Goal: Task Accomplishment & Management: Use online tool/utility

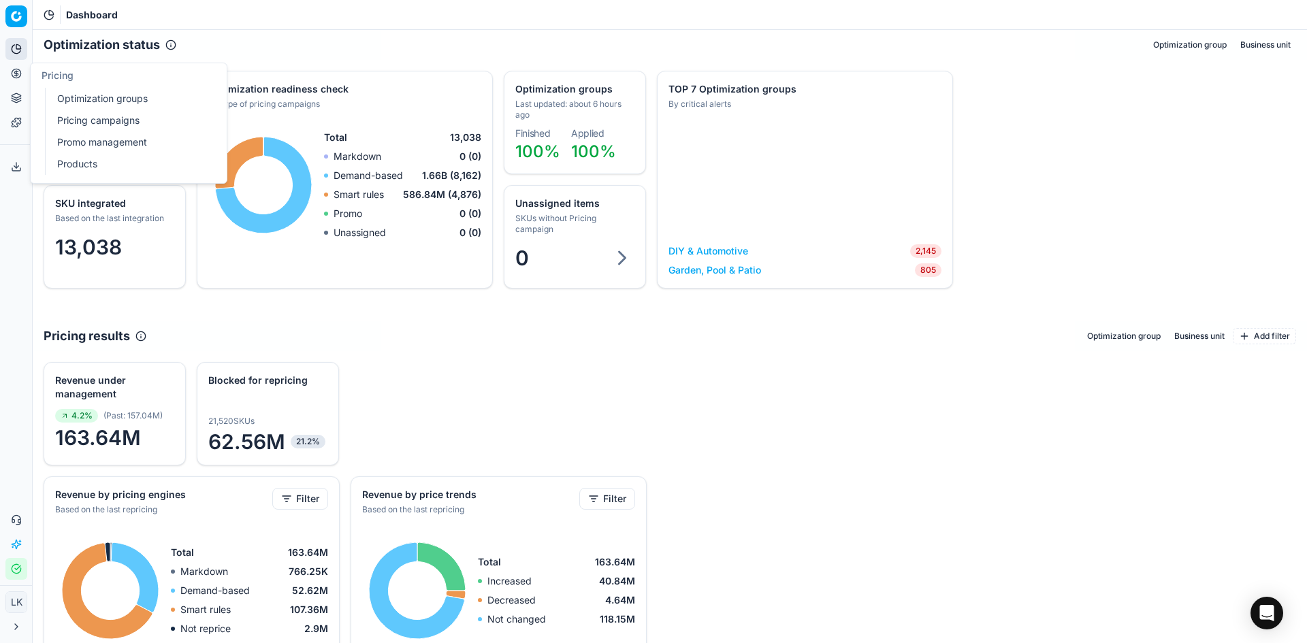
click at [15, 74] on icon at bounding box center [16, 73] width 11 height 11
click at [86, 162] on link "Products" at bounding box center [131, 164] width 159 height 19
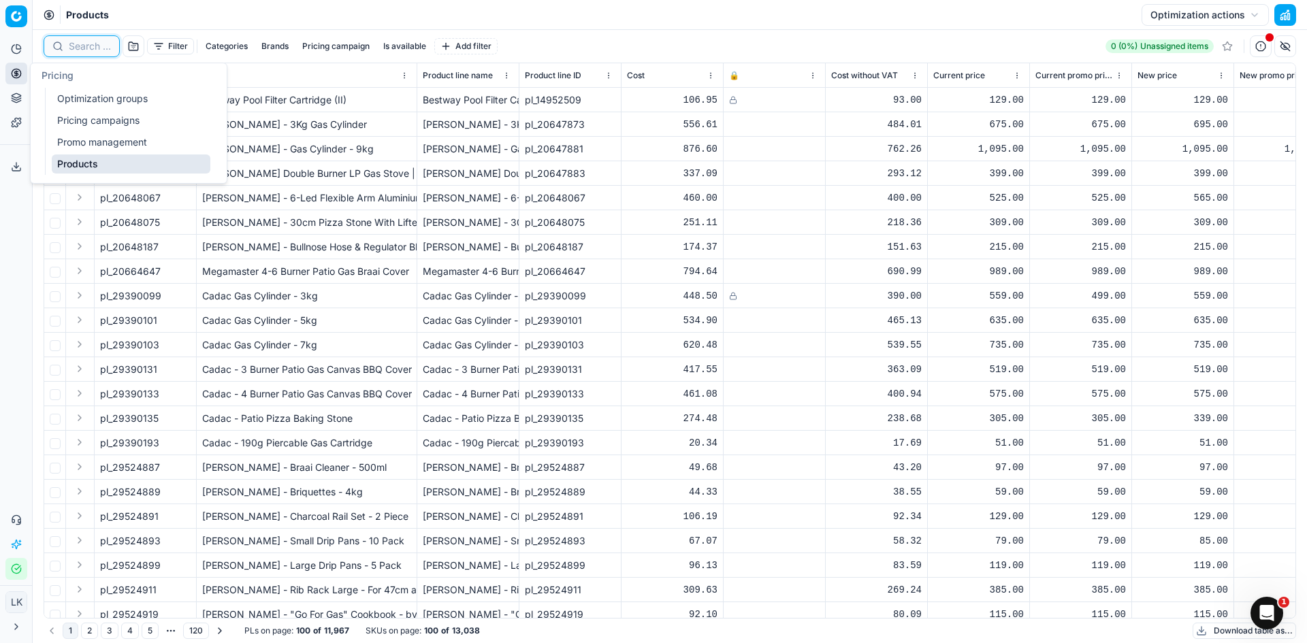
click at [98, 48] on input at bounding box center [90, 46] width 42 height 14
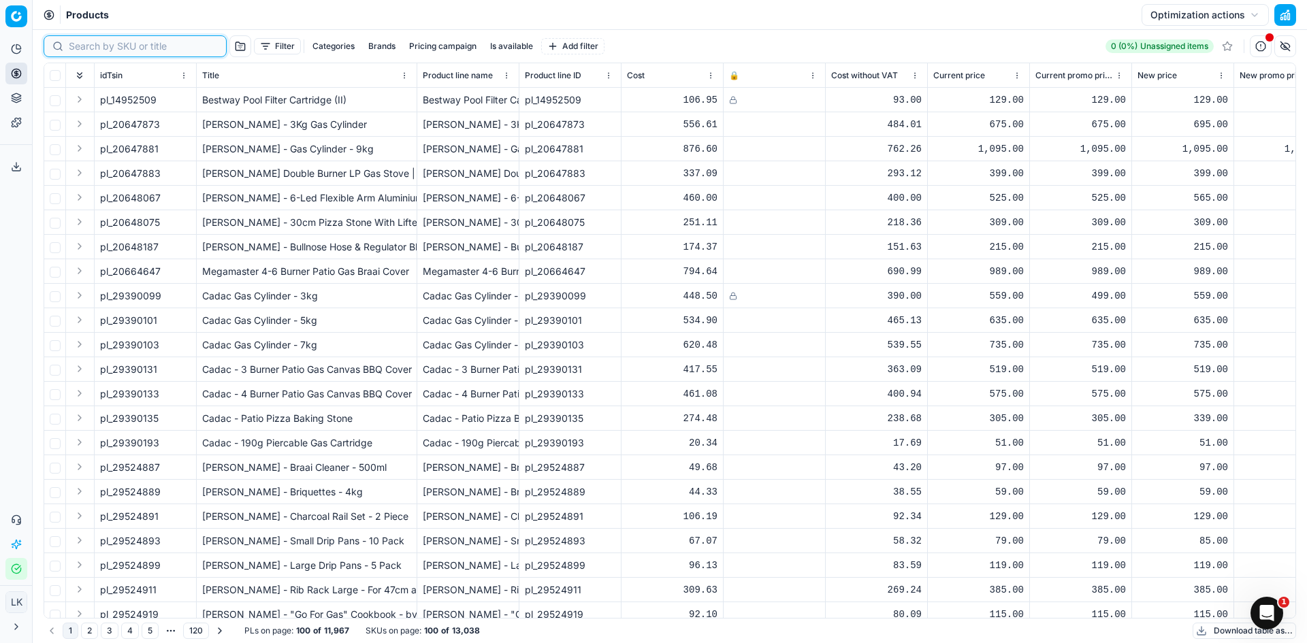
paste input "39685829"
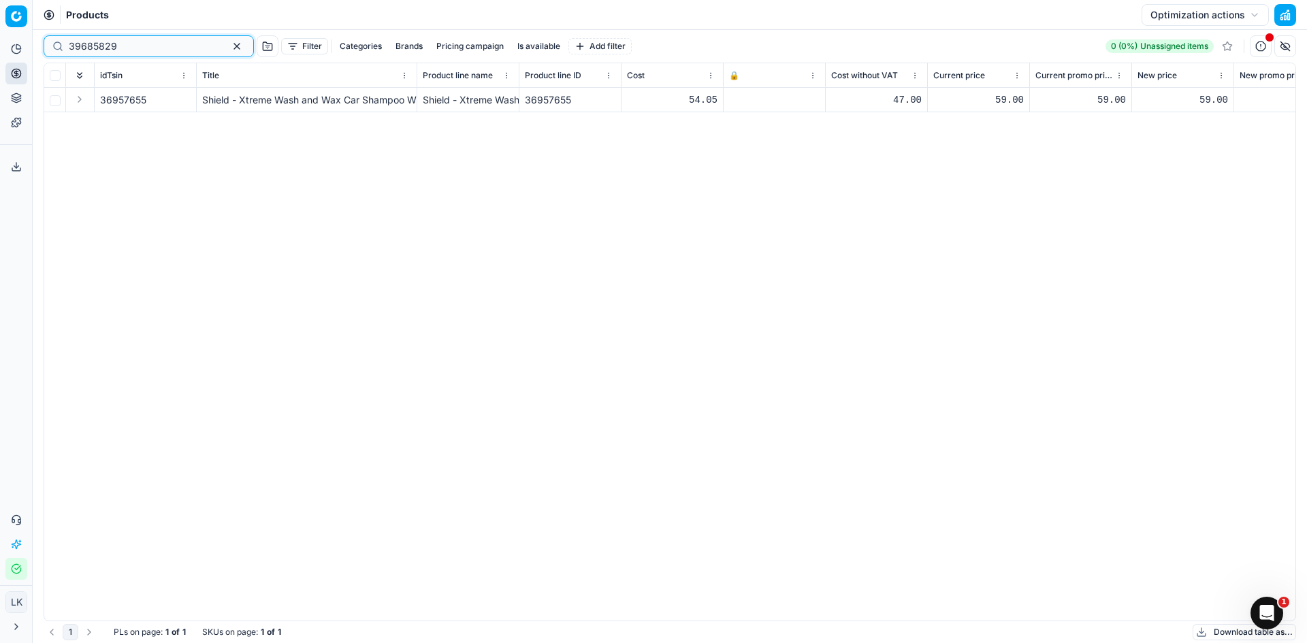
type input "39685829"
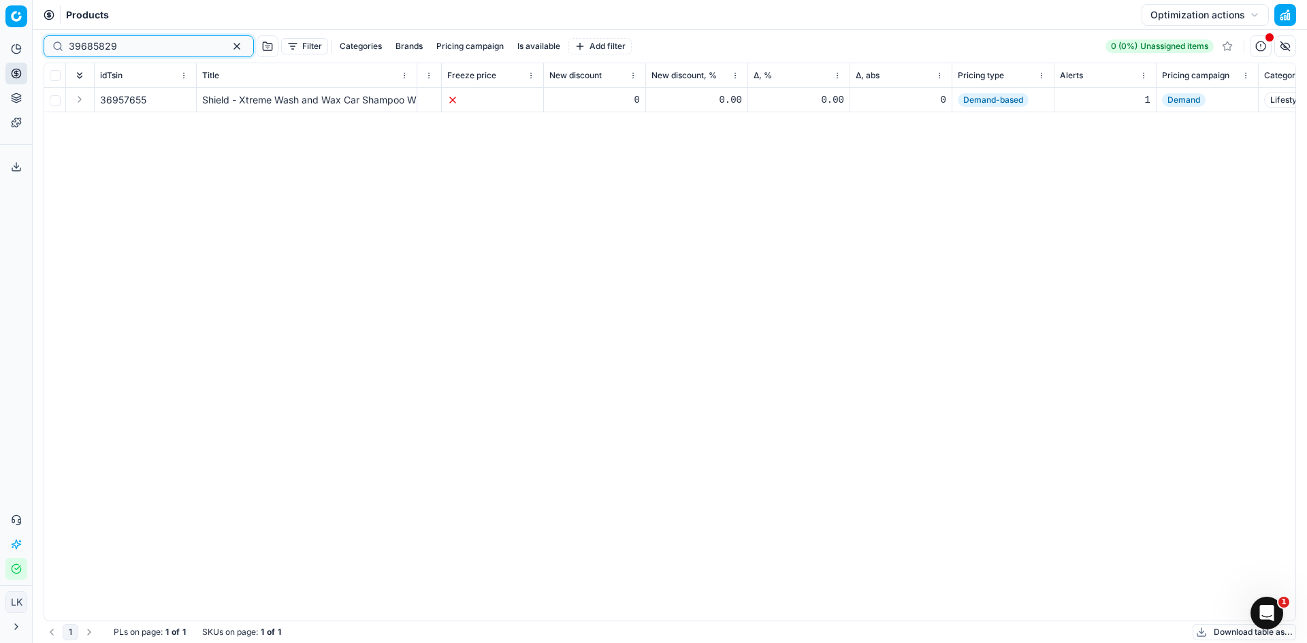
scroll to position [0, 1605]
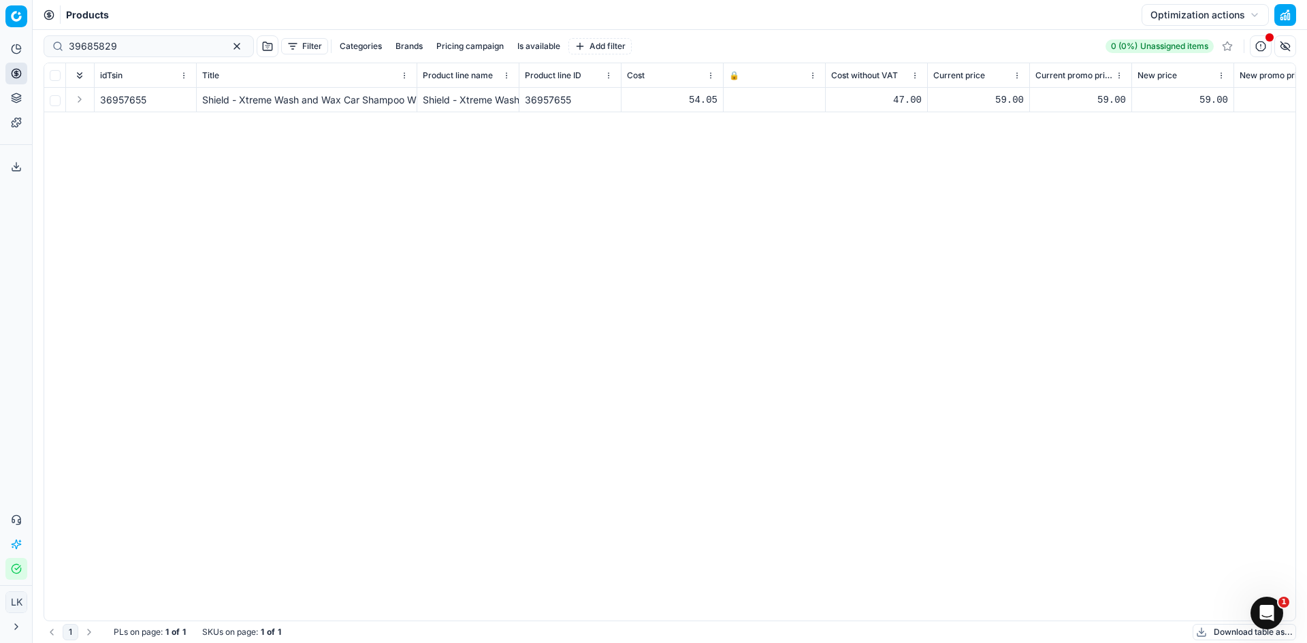
click at [618, 344] on div "36957655 Shield - Xtreme Wash and Wax Car Shampoo With Beads 2L Shield - Xtreme…" at bounding box center [669, 354] width 1251 height 533
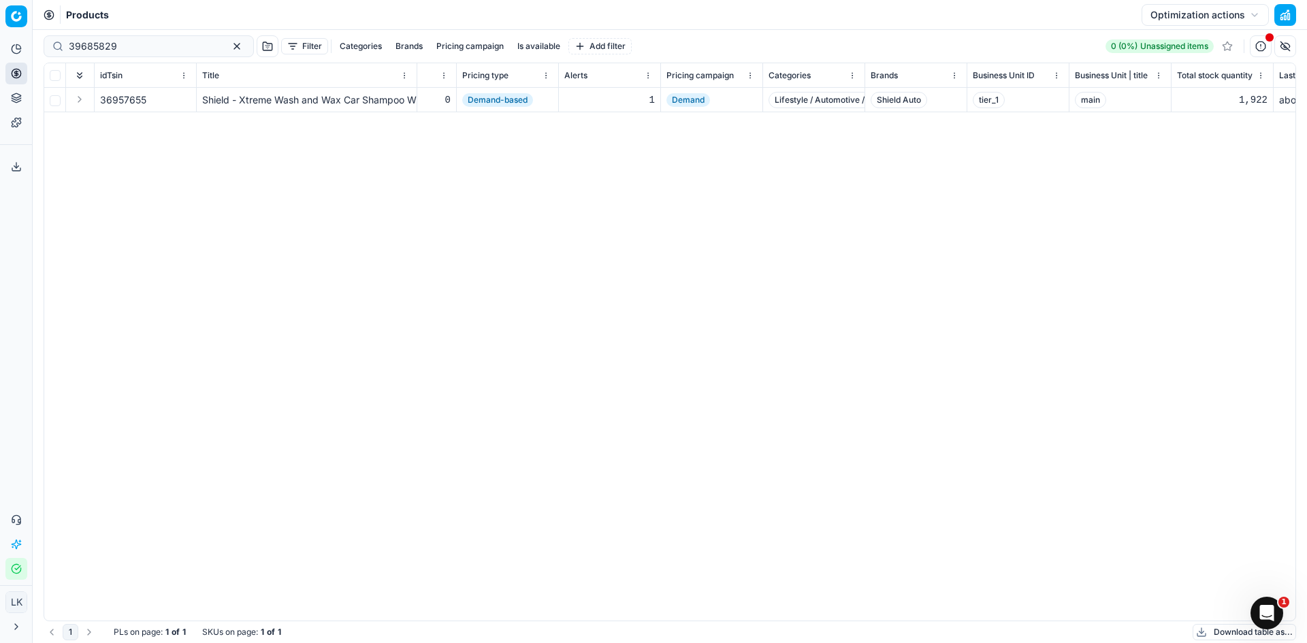
scroll to position [0, 1794]
click at [697, 102] on span "Demand" at bounding box center [693, 100] width 44 height 14
click at [104, 122] on link "Pricing campaigns" at bounding box center [131, 120] width 159 height 19
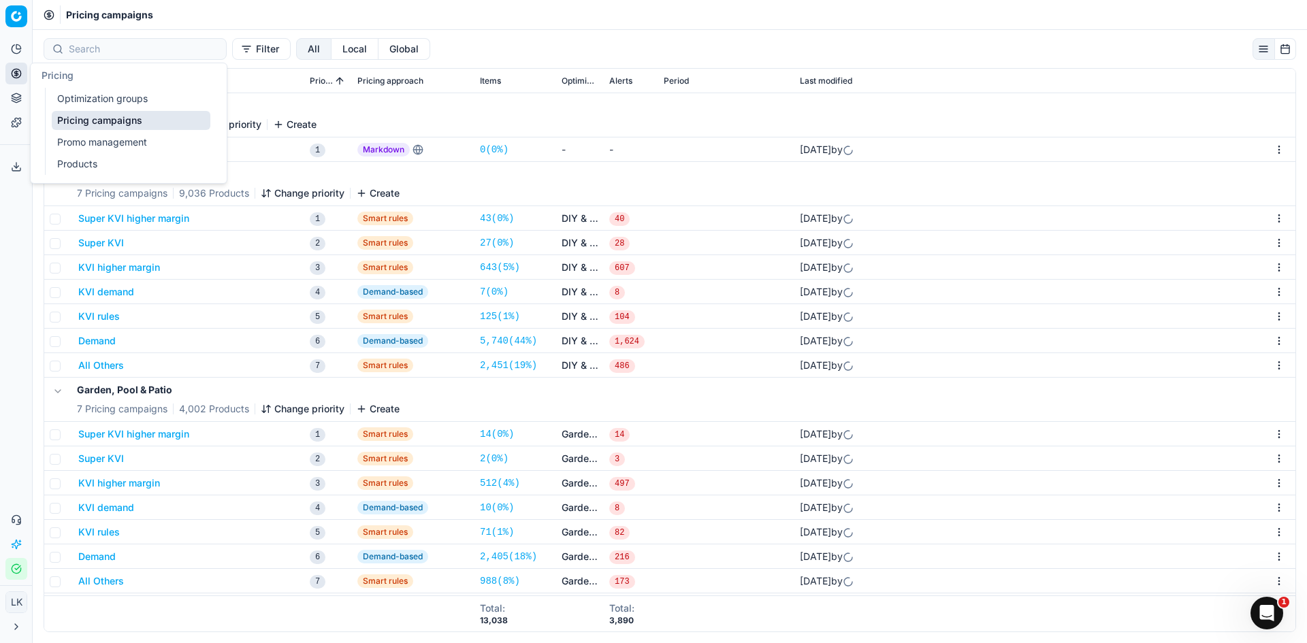
click at [12, 264] on div "Analytics Pricing Product portfolio Templates Export service 0 Contact support …" at bounding box center [16, 309] width 32 height 553
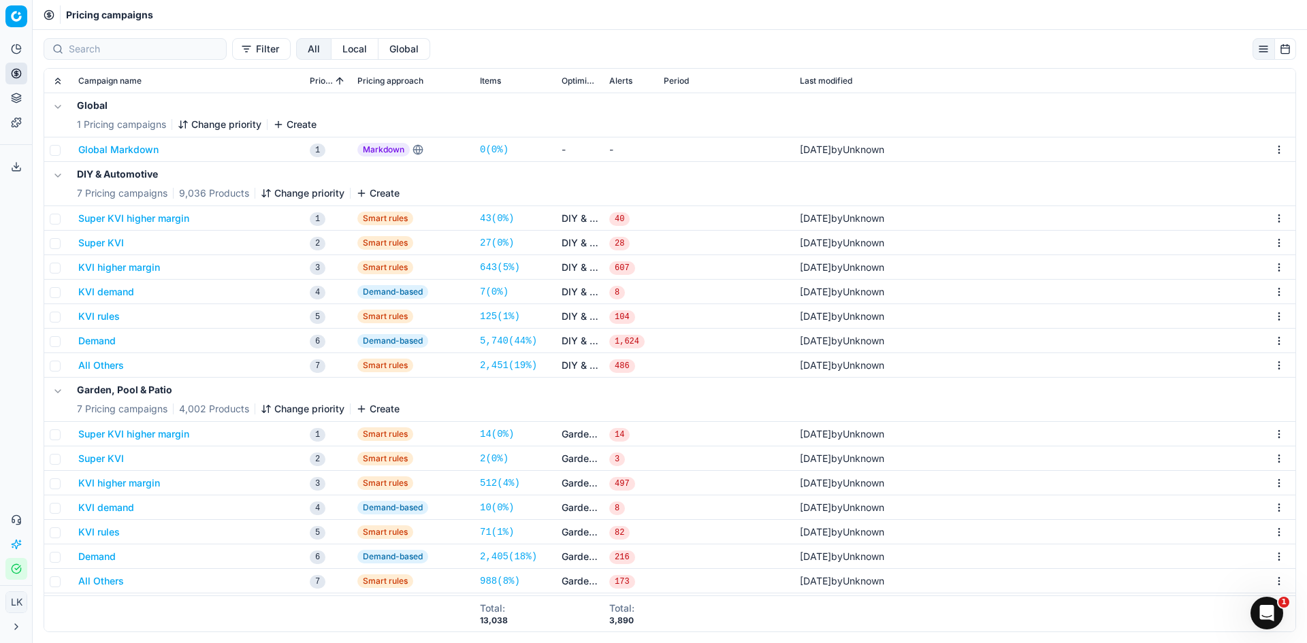
click at [103, 342] on button "Demand" at bounding box center [96, 341] width 37 height 14
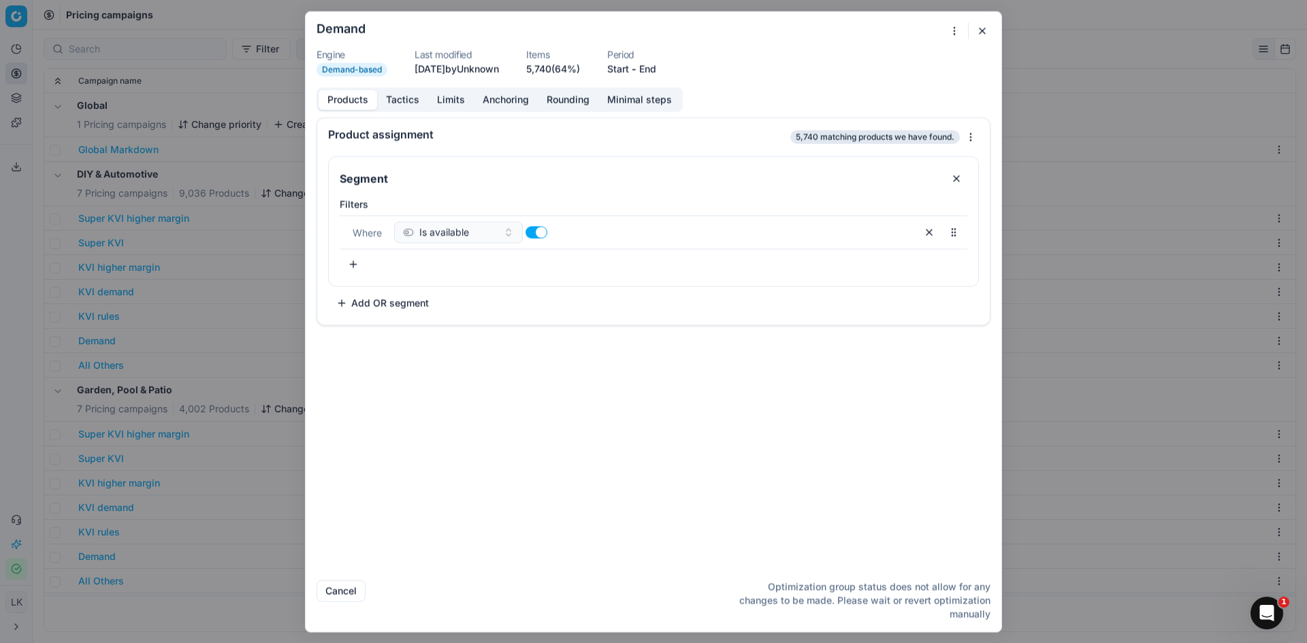
click at [402, 102] on button "Tactics" at bounding box center [402, 100] width 51 height 20
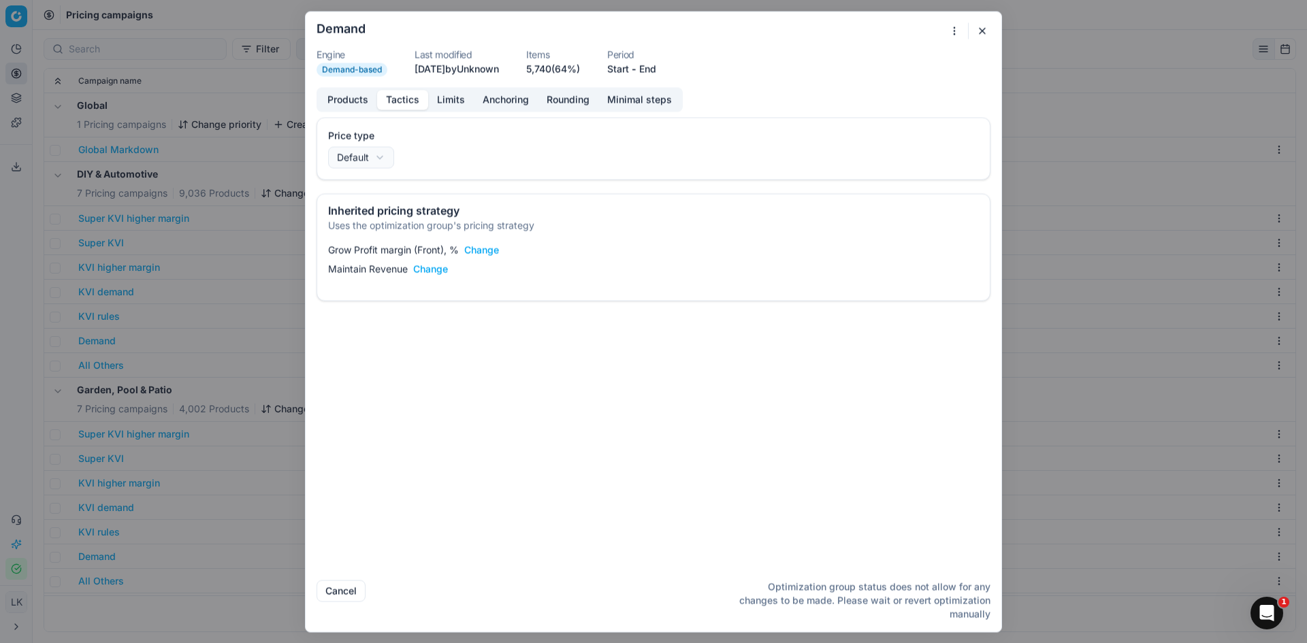
click at [454, 99] on button "Limits" at bounding box center [451, 100] width 46 height 20
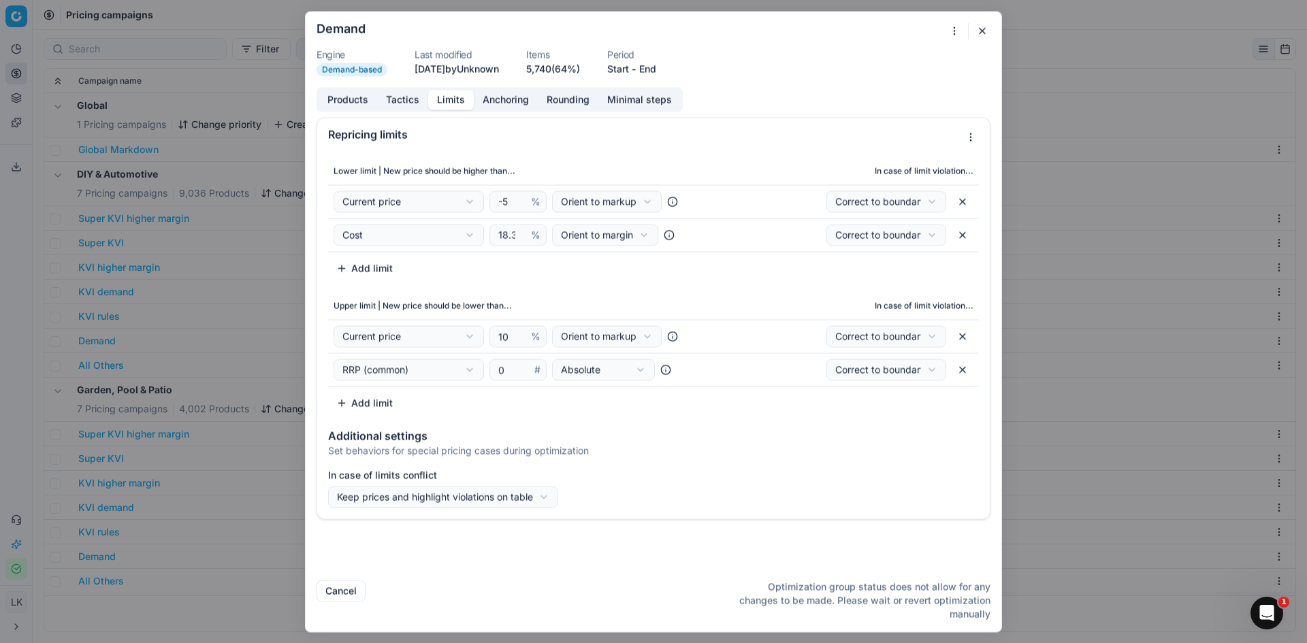
click at [501, 103] on button "Anchoring" at bounding box center [506, 100] width 64 height 20
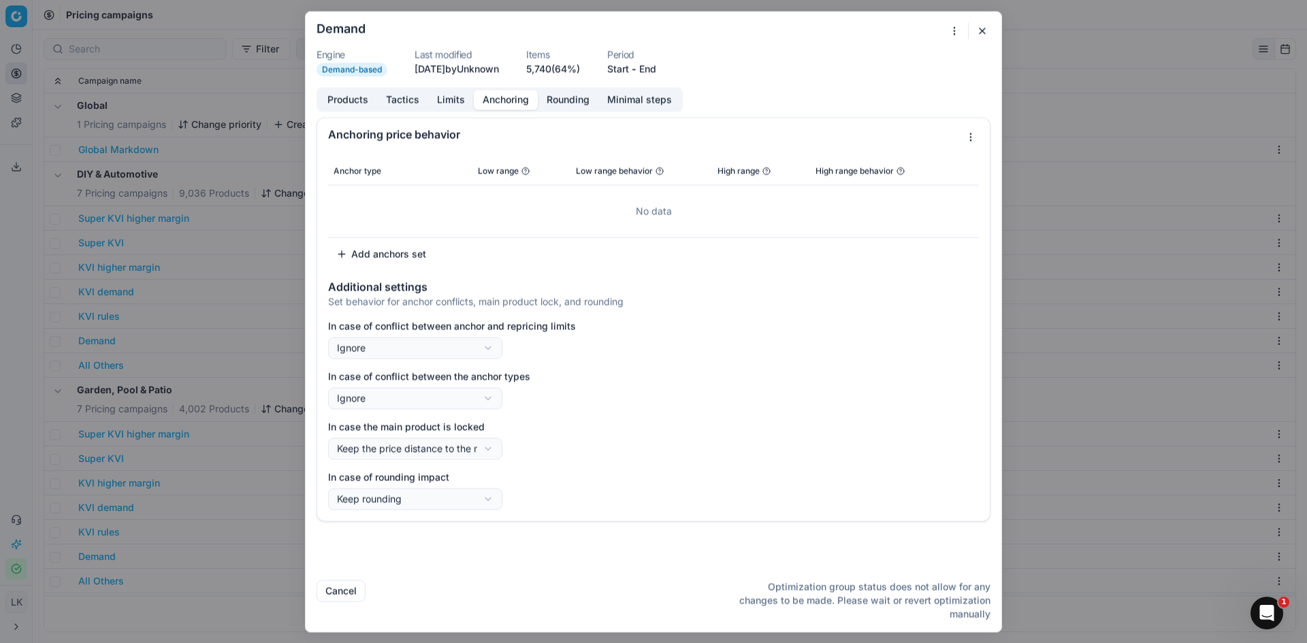
click at [448, 105] on button "Limits" at bounding box center [451, 100] width 46 height 20
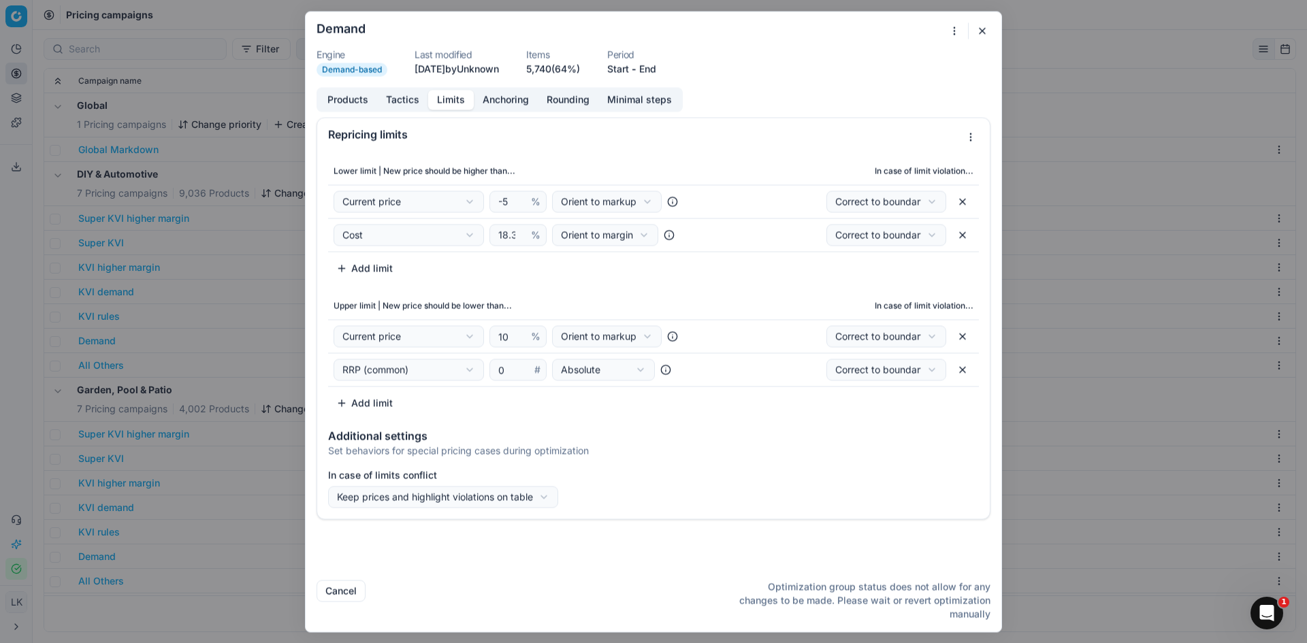
click at [408, 100] on button "Tactics" at bounding box center [402, 100] width 51 height 20
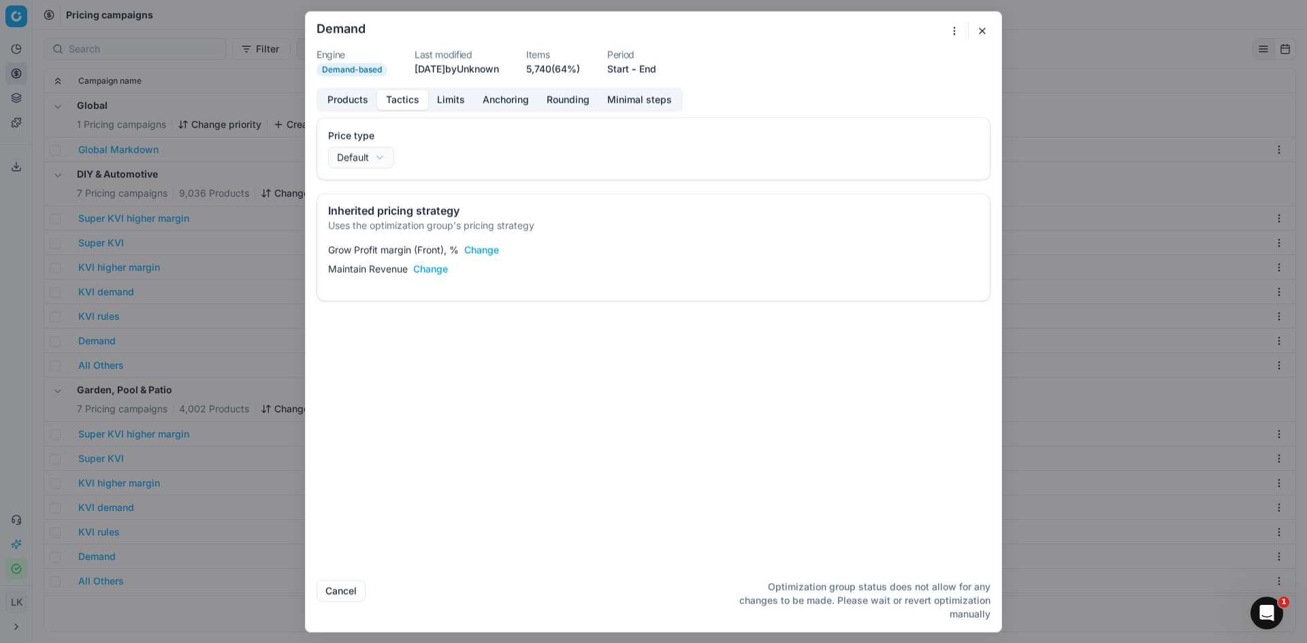
click at [353, 104] on button "Products" at bounding box center [348, 100] width 59 height 20
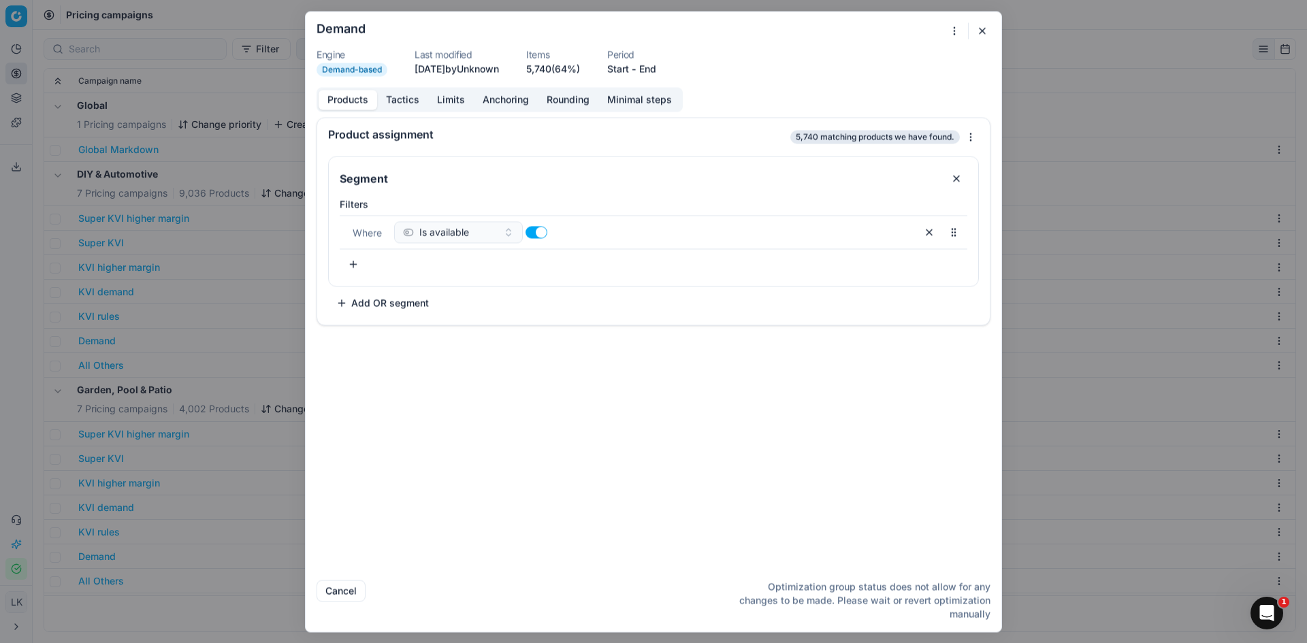
click at [405, 107] on button "Tactics" at bounding box center [402, 100] width 51 height 20
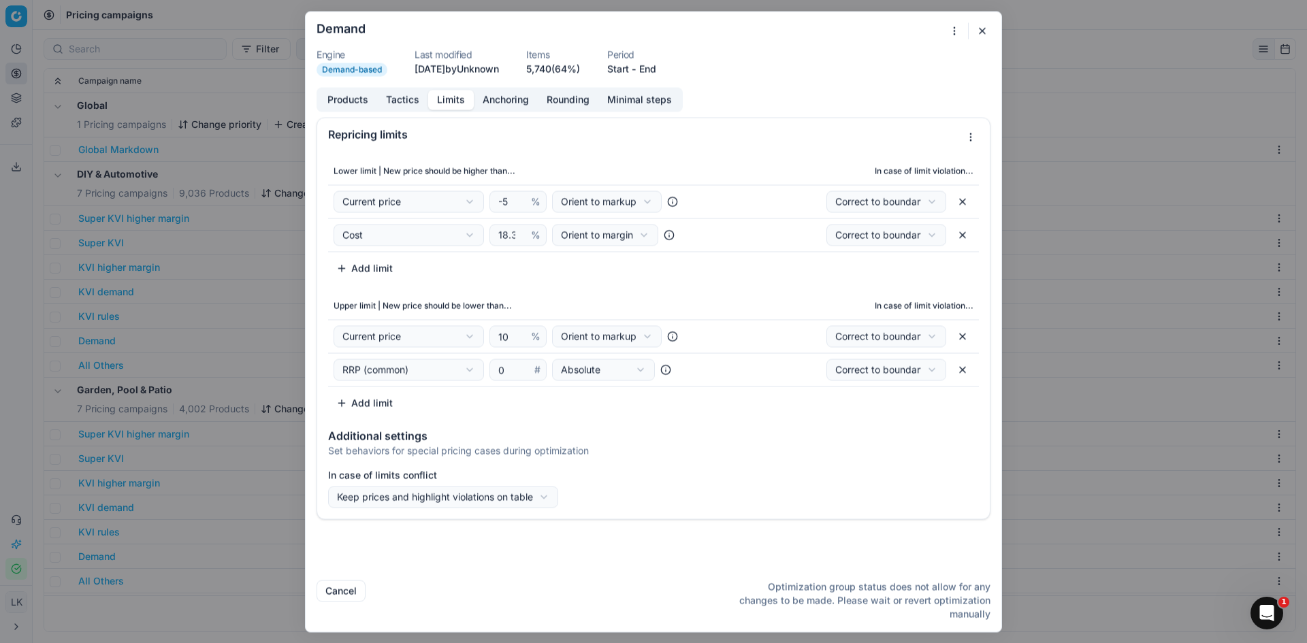
click at [451, 99] on button "Limits" at bounding box center [451, 100] width 46 height 20
click at [762, 59] on dl "Engine Demand-based Last modified 24 days ago by Unknown Items 5,740 (64%) Peri…" at bounding box center [654, 63] width 674 height 27
click at [491, 551] on div "Repricing limits Lower limit | New price should be higher than... In case of li…" at bounding box center [654, 343] width 696 height 452
click at [389, 98] on button "Tactics" at bounding box center [402, 100] width 51 height 20
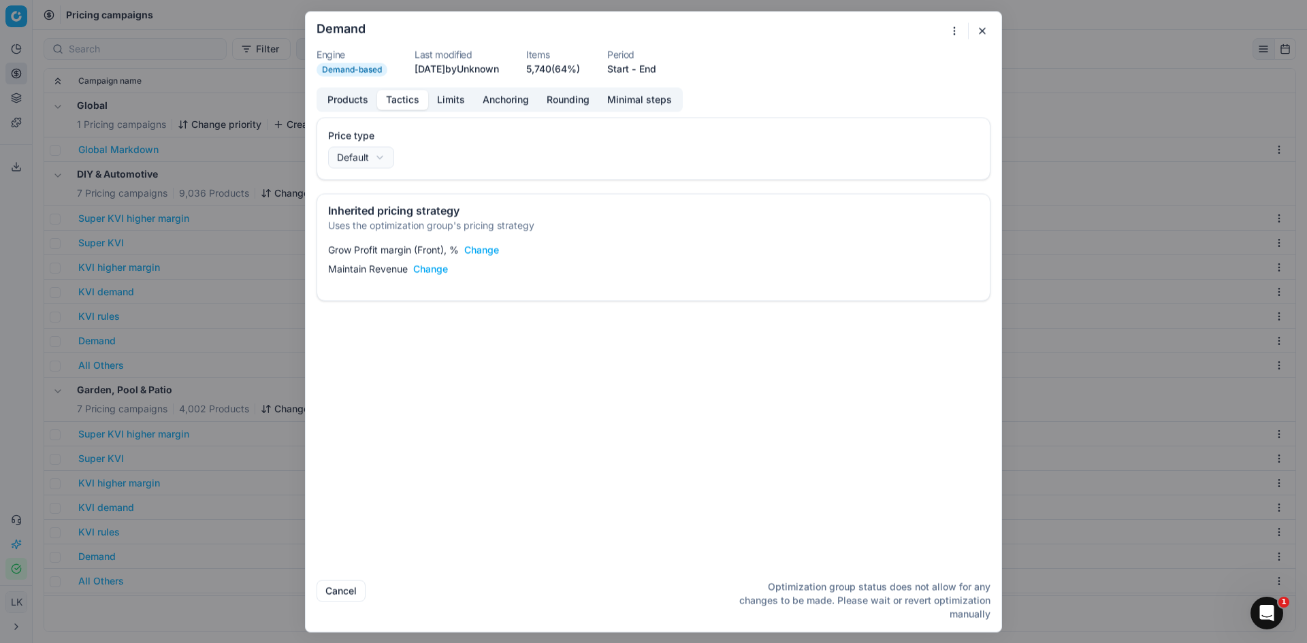
click at [359, 101] on button "Products" at bounding box center [348, 100] width 59 height 20
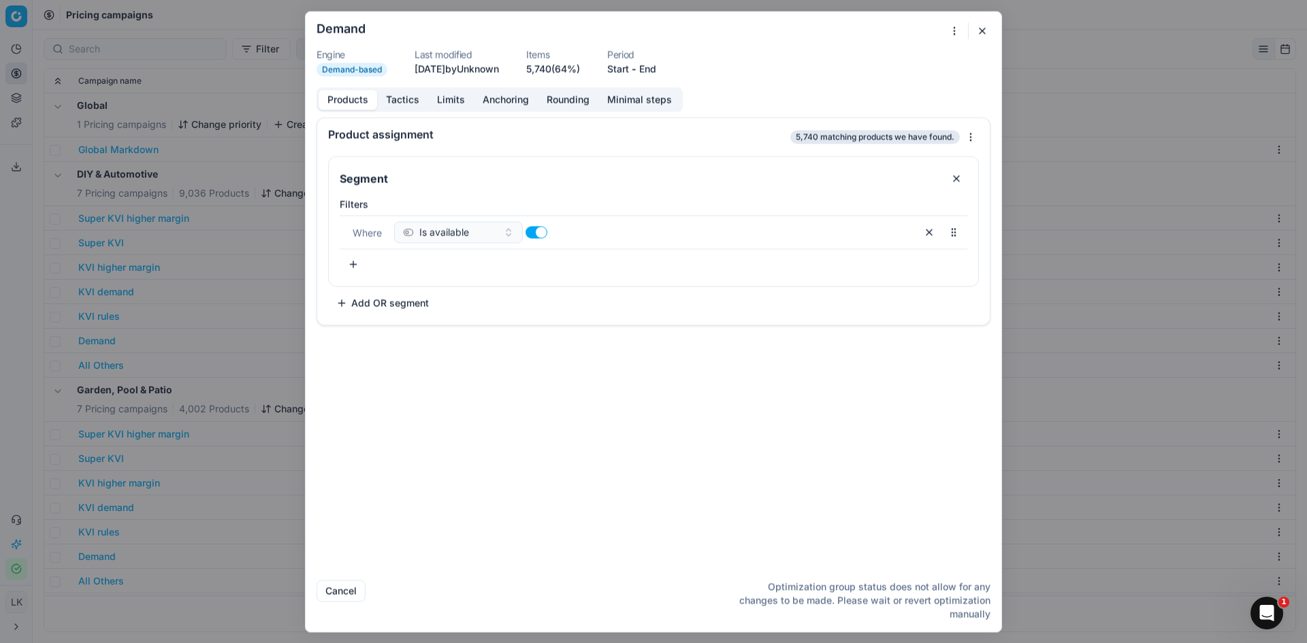
click at [408, 95] on button "Tactics" at bounding box center [402, 100] width 51 height 20
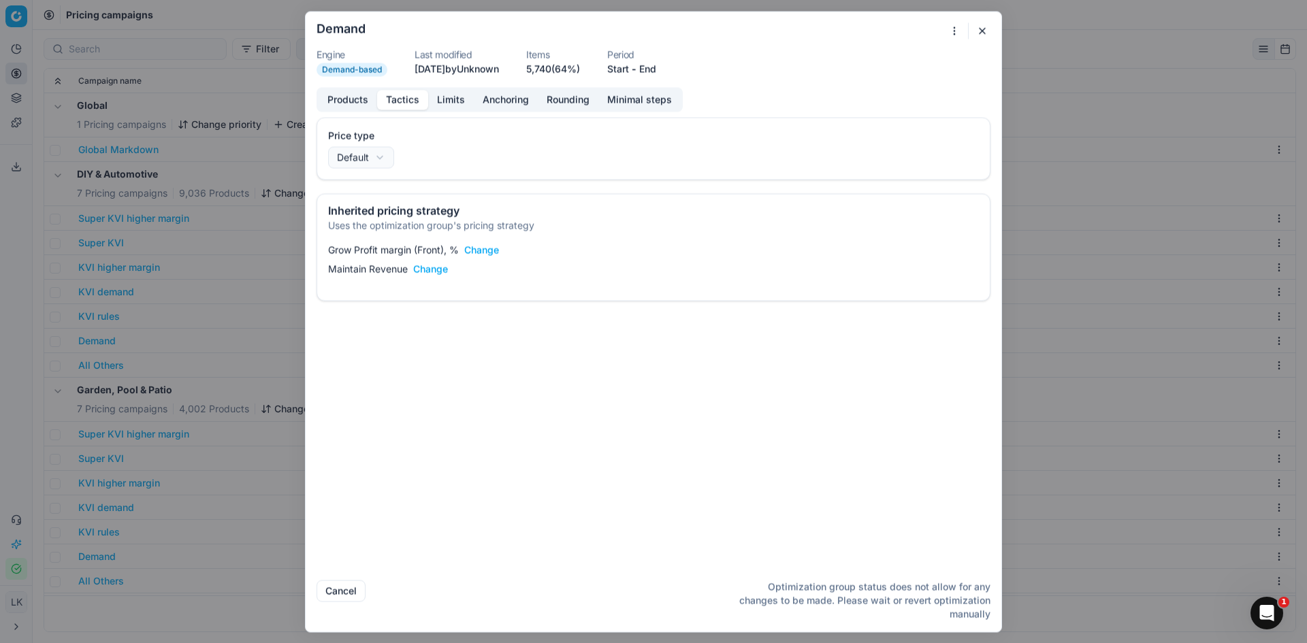
click at [457, 95] on button "Limits" at bounding box center [451, 100] width 46 height 20
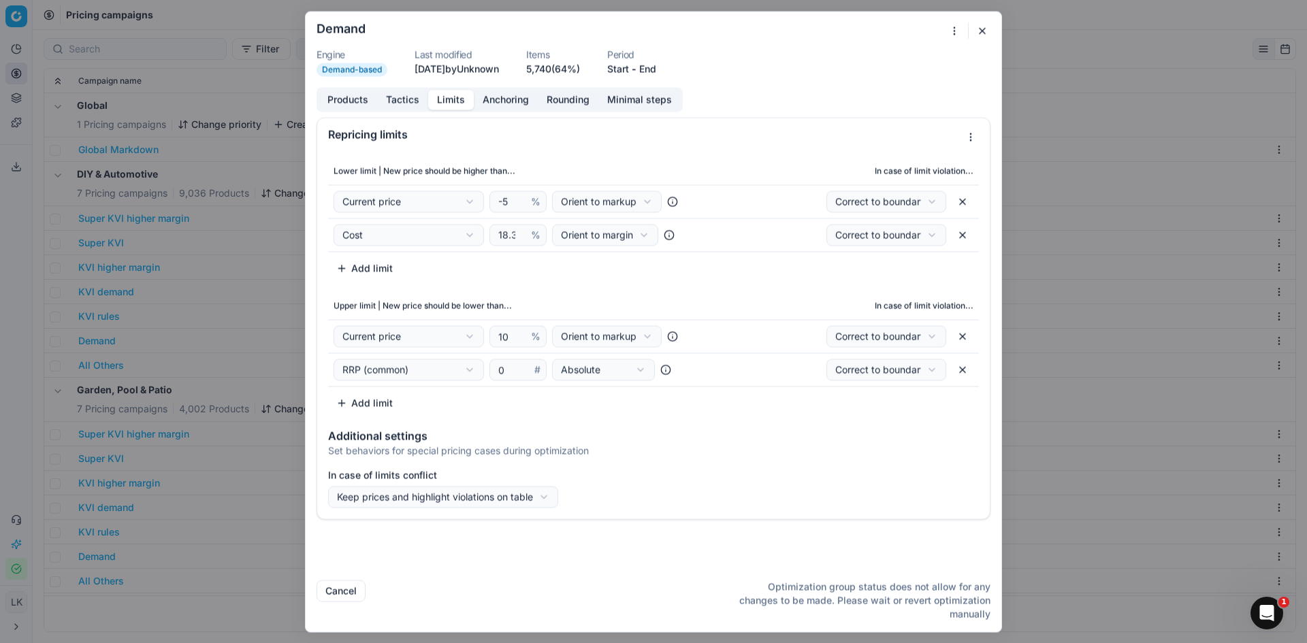
click at [494, 105] on button "Anchoring" at bounding box center [506, 100] width 64 height 20
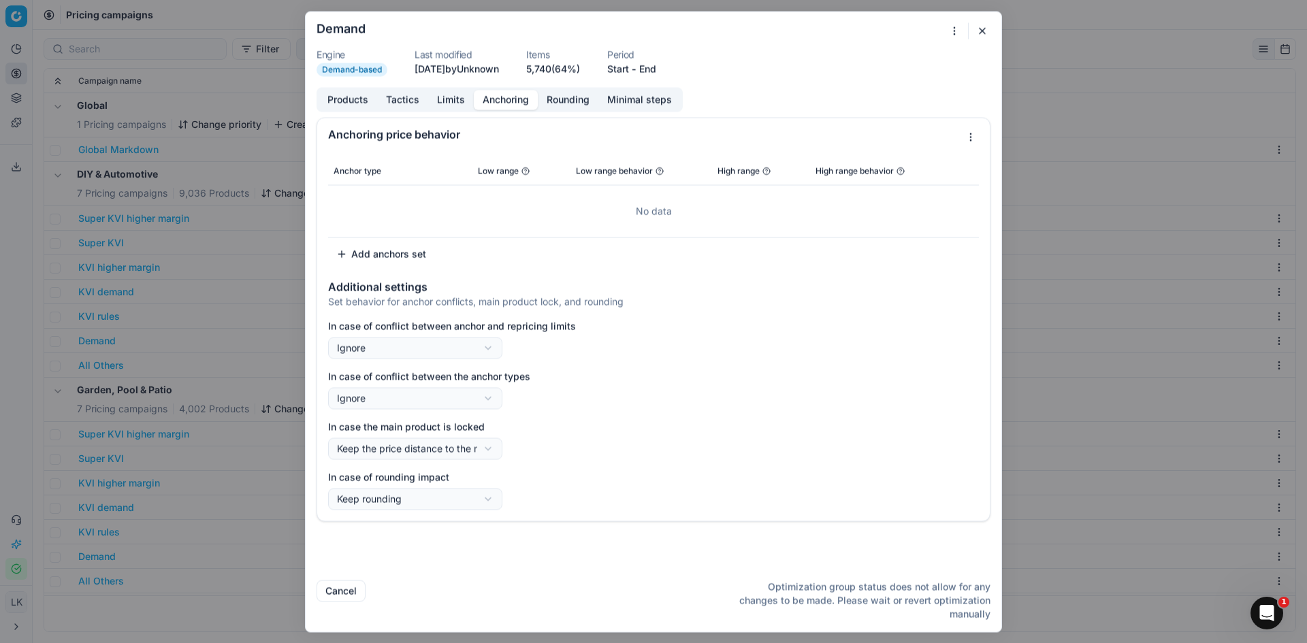
click at [445, 101] on button "Limits" at bounding box center [451, 100] width 46 height 20
